Goal: Transaction & Acquisition: Purchase product/service

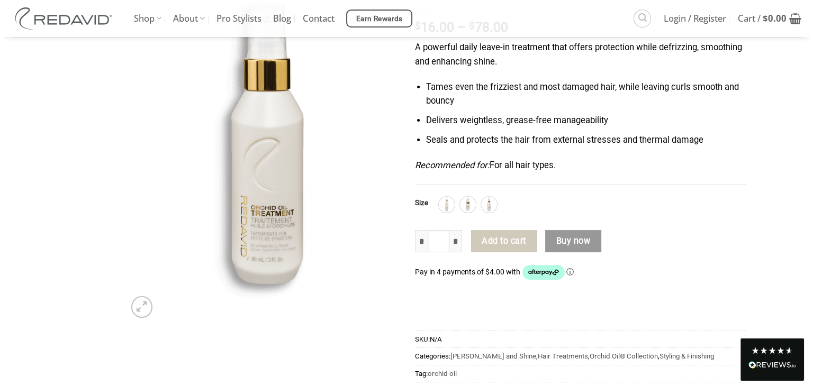
scroll to position [159, 0]
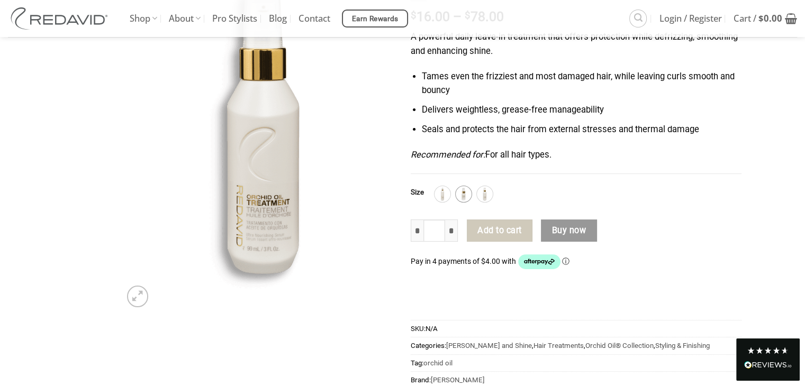
click at [459, 191] on img at bounding box center [464, 194] width 14 height 14
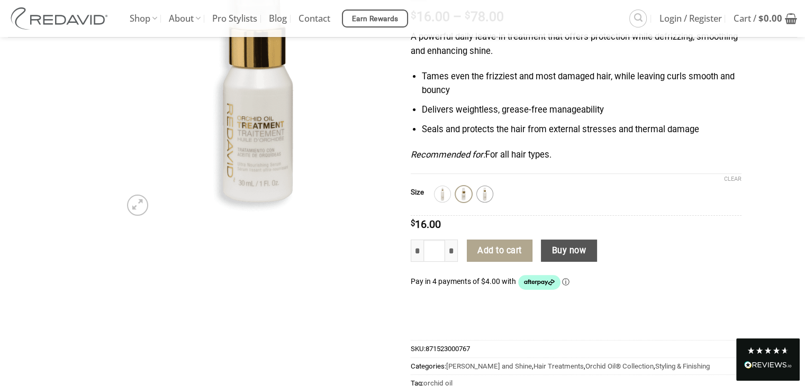
click at [483, 197] on img at bounding box center [485, 194] width 14 height 14
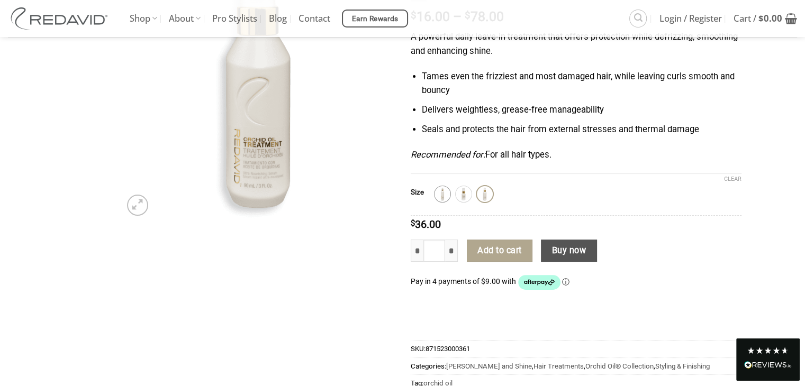
click at [445, 197] on img at bounding box center [443, 194] width 14 height 14
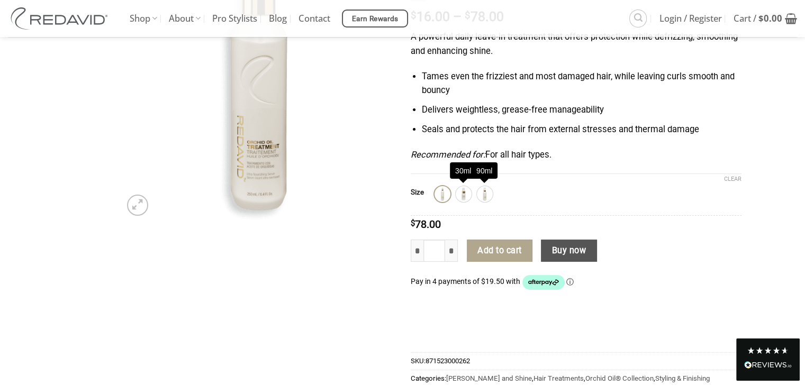
click at [268, 182] on img at bounding box center [258, 84] width 274 height 274
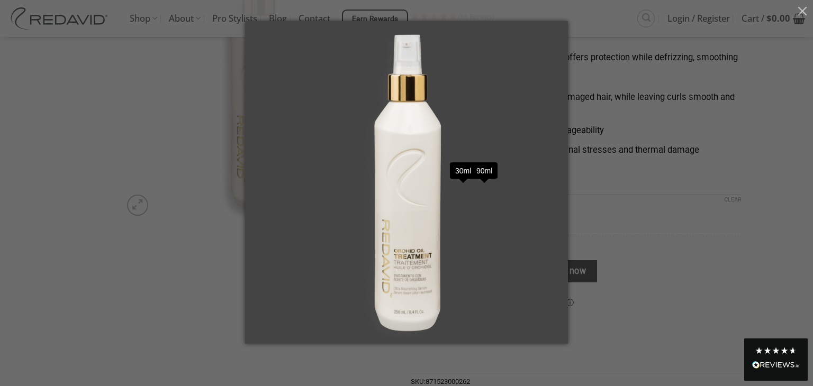
drag, startPoint x: 639, startPoint y: 225, endPoint x: 615, endPoint y: 224, distance: 24.4
click at [639, 225] on div at bounding box center [406, 193] width 813 height 386
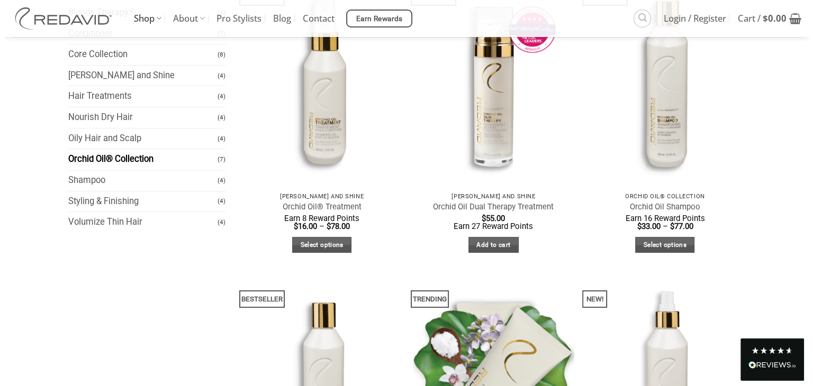
scroll to position [113, 0]
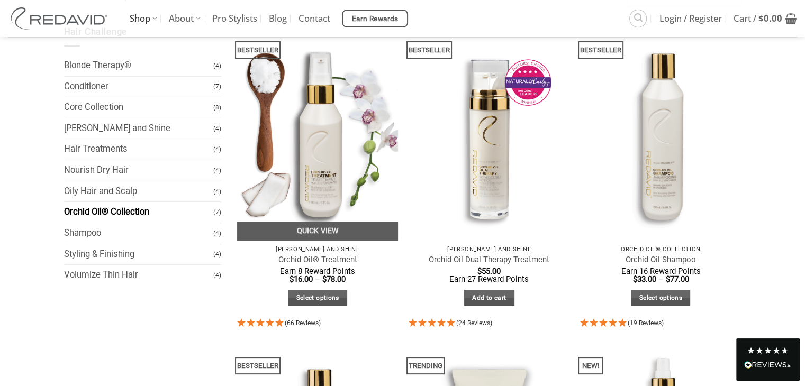
click at [330, 230] on link "Quick View" at bounding box center [317, 231] width 161 height 19
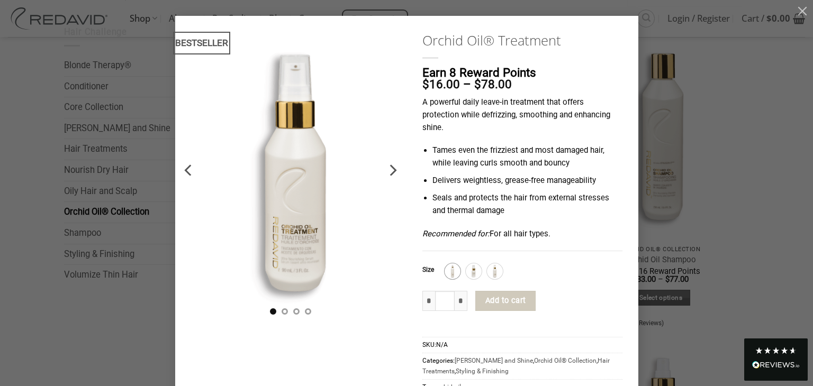
click at [449, 265] on img at bounding box center [453, 272] width 14 height 14
